Goal: Task Accomplishment & Management: Manage account settings

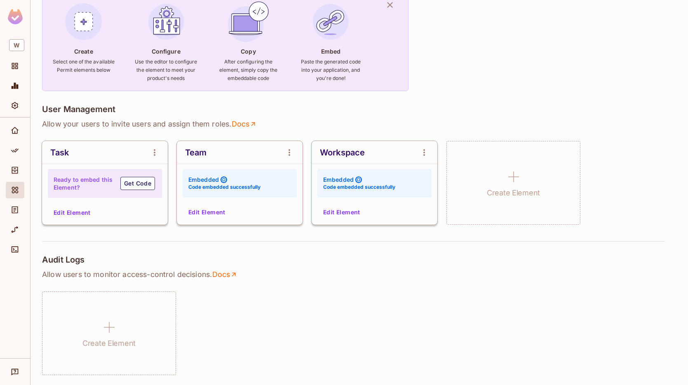
scroll to position [49, 0]
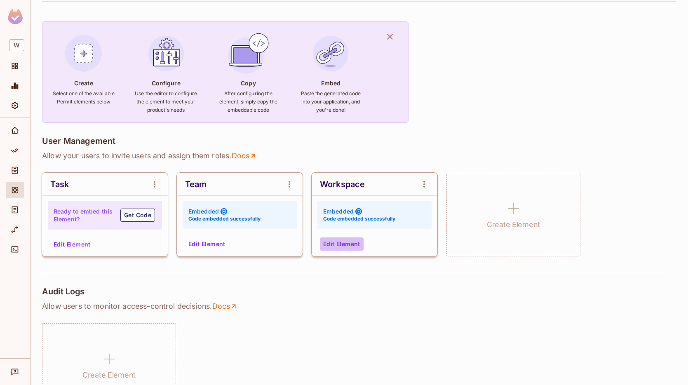
click at [344, 244] on button "Edit Element" at bounding box center [342, 244] width 44 height 13
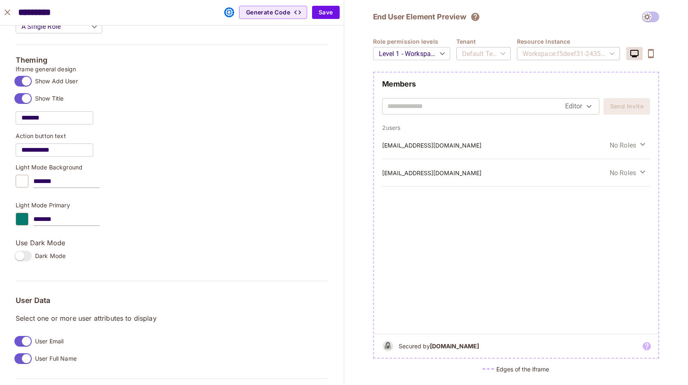
scroll to position [602, 0]
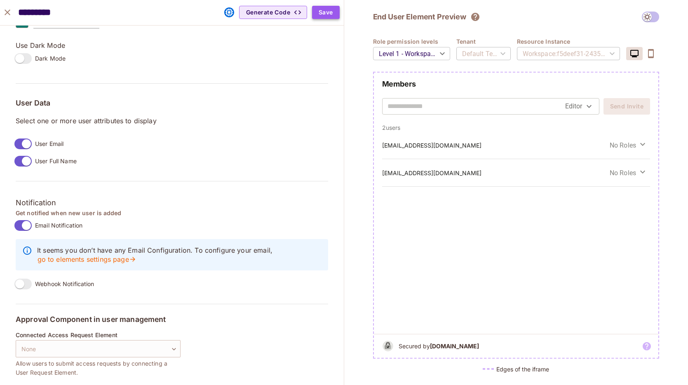
click at [330, 16] on button "Save" at bounding box center [326, 12] width 28 height 13
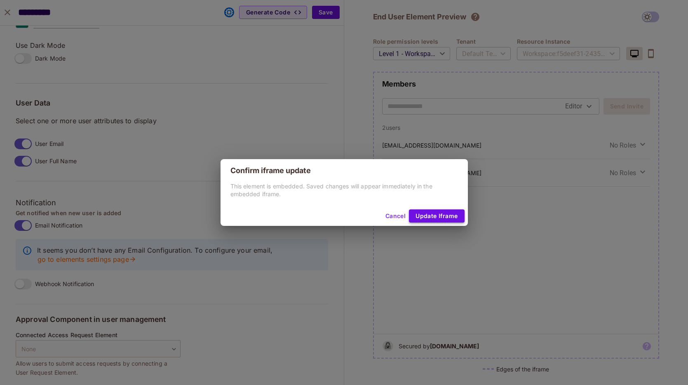
click at [434, 214] on button "Update Iframe" at bounding box center [436, 216] width 55 height 13
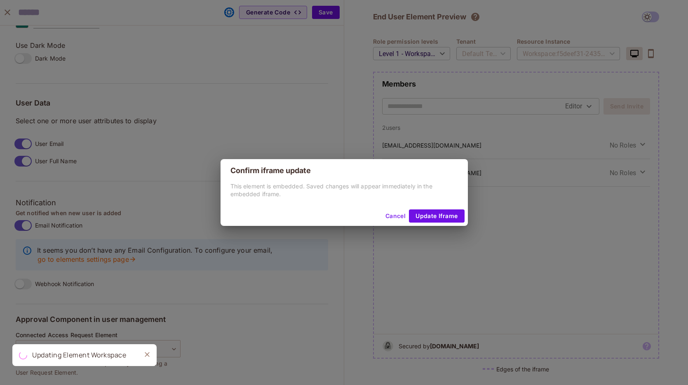
scroll to position [549, 0]
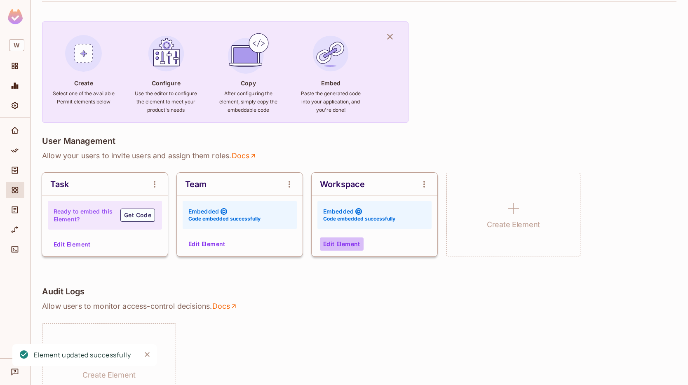
click at [344, 243] on button "Edit Element" at bounding box center [342, 244] width 44 height 13
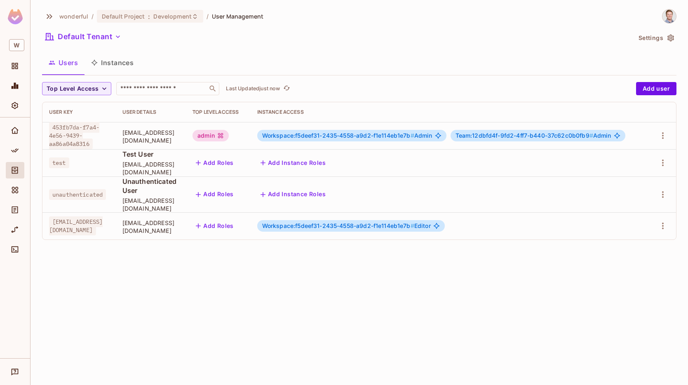
click at [662, 33] on button "Settings" at bounding box center [656, 37] width 41 height 13
click at [14, 193] on icon "Elements" at bounding box center [15, 190] width 8 height 8
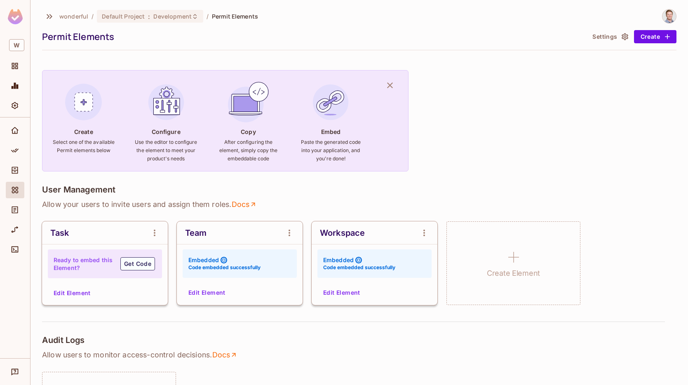
click at [605, 40] on button "Settings" at bounding box center [609, 36] width 41 height 13
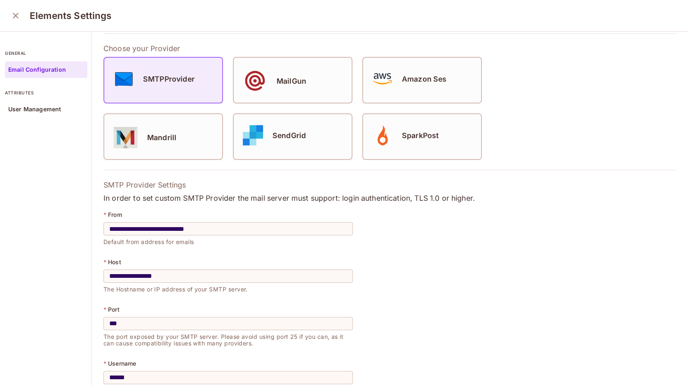
scroll to position [143, 0]
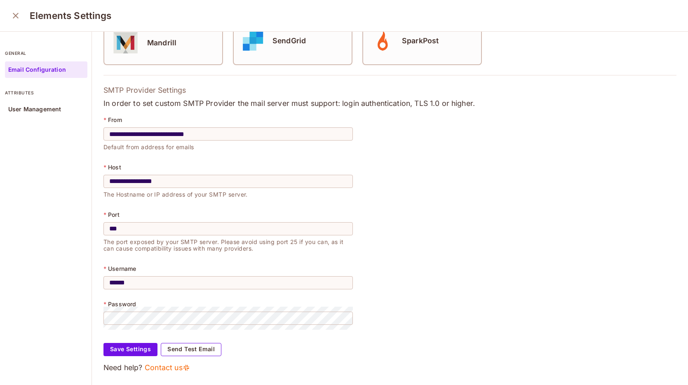
click at [180, 350] on button "Send Test Email" at bounding box center [191, 349] width 61 height 13
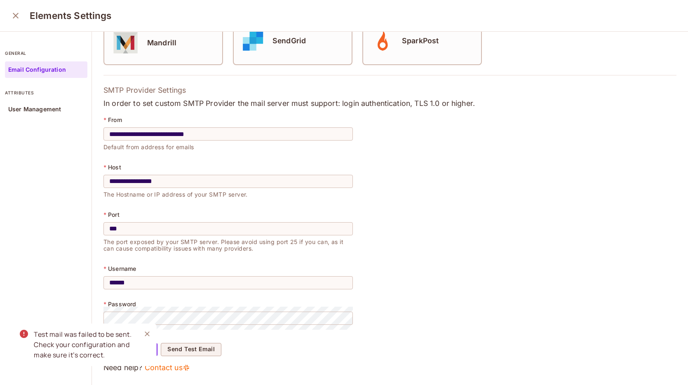
click at [146, 333] on icon "Close" at bounding box center [147, 334] width 5 height 5
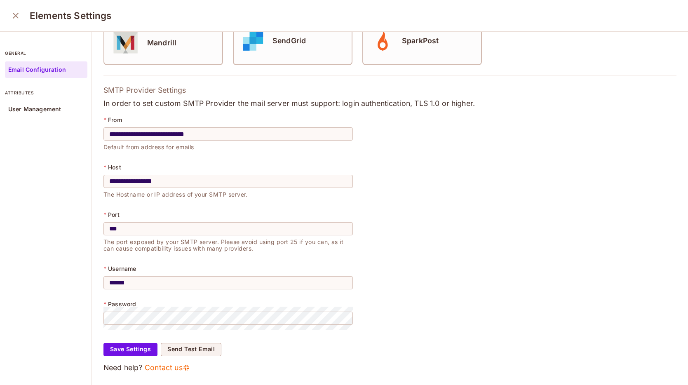
click at [505, 203] on form "**********" at bounding box center [390, 223] width 573 height 220
